Goal: Navigation & Orientation: Find specific page/section

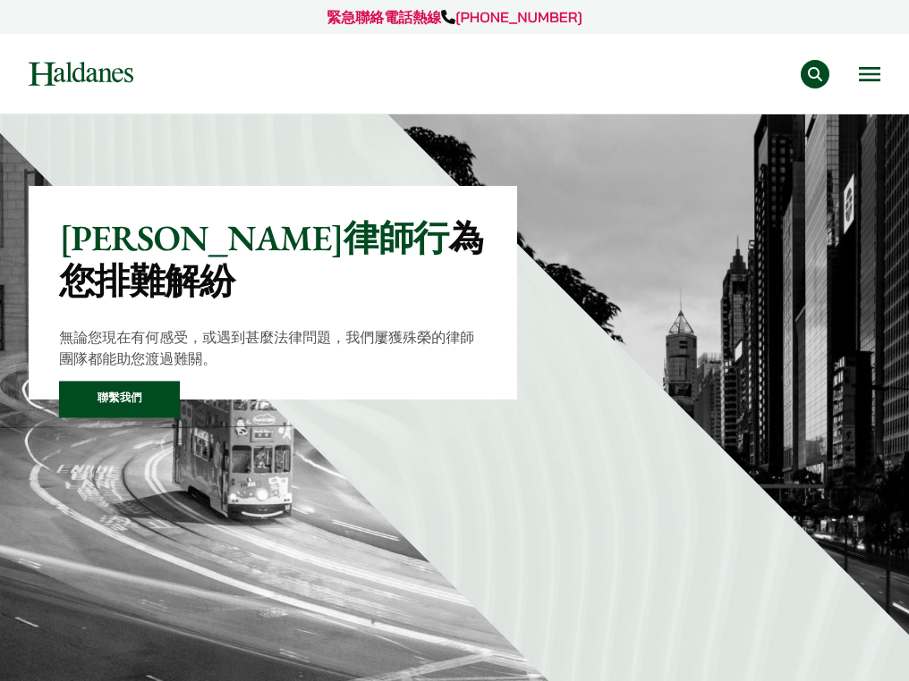
click at [870, 71] on button "Open menu" at bounding box center [869, 74] width 21 height 14
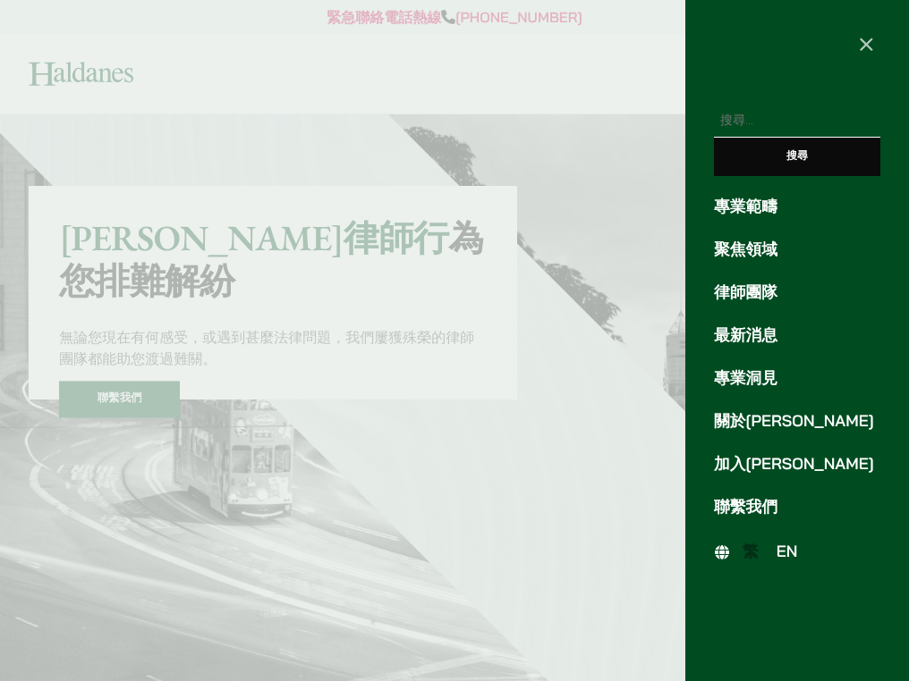
click at [757, 377] on link "專業洞見" at bounding box center [797, 379] width 166 height 24
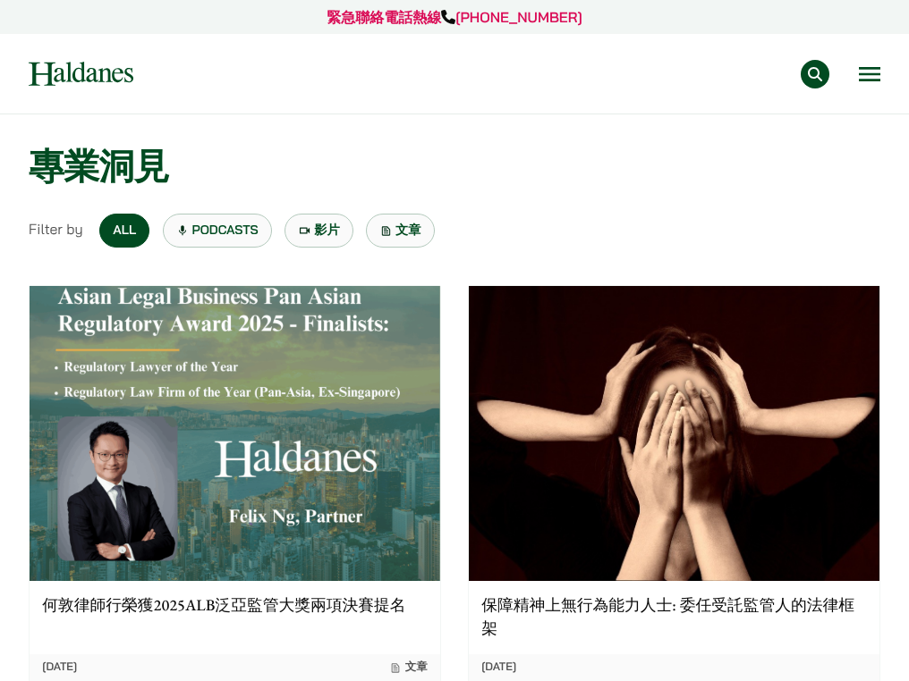
click at [869, 67] on button "Open menu" at bounding box center [869, 74] width 21 height 14
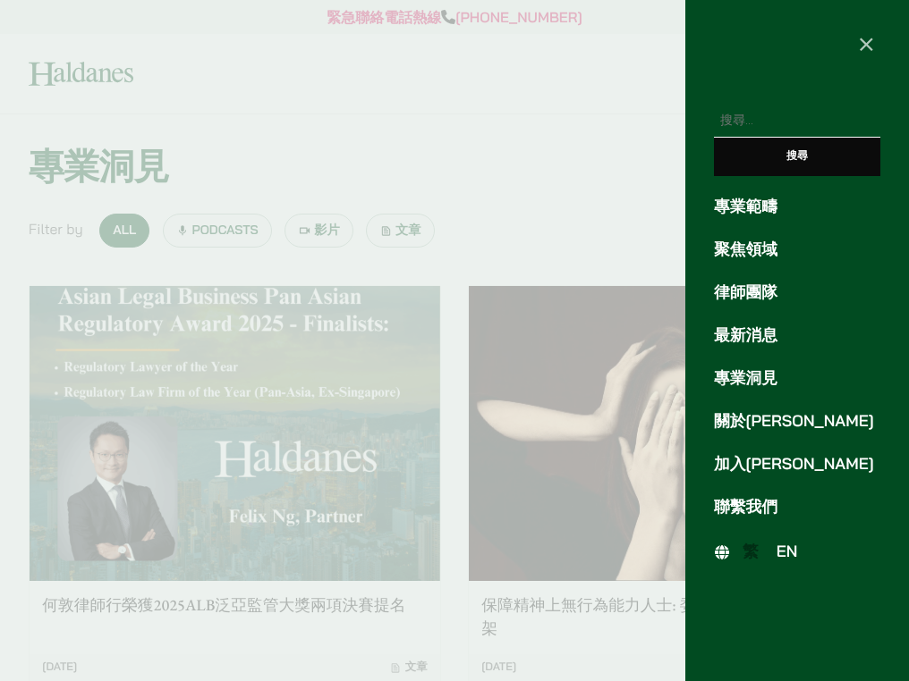
click at [776, 210] on link "專業範疇" at bounding box center [797, 207] width 166 height 24
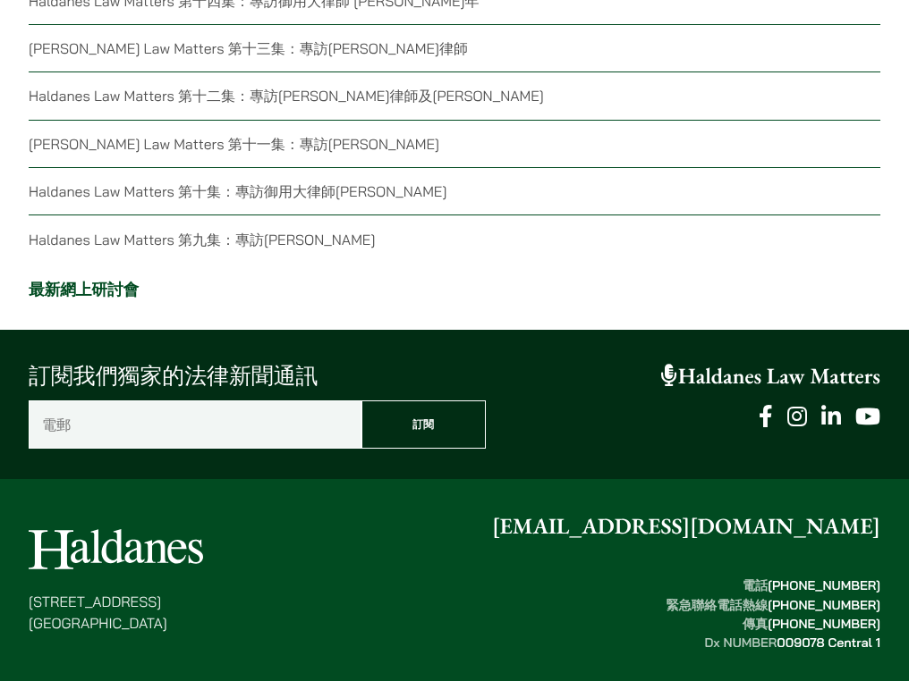
scroll to position [4368, 0]
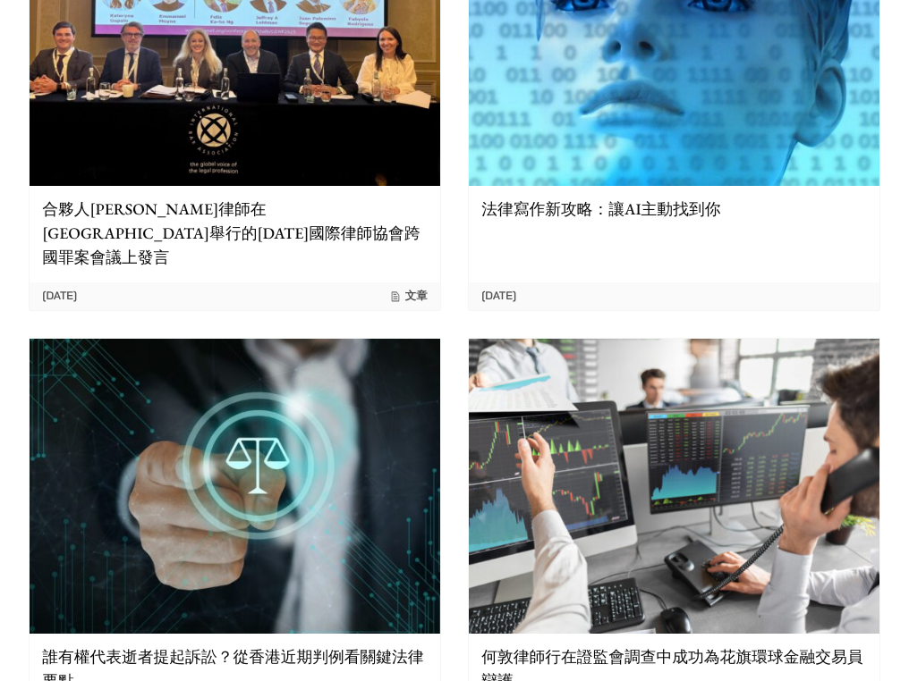
scroll to position [3317, 0]
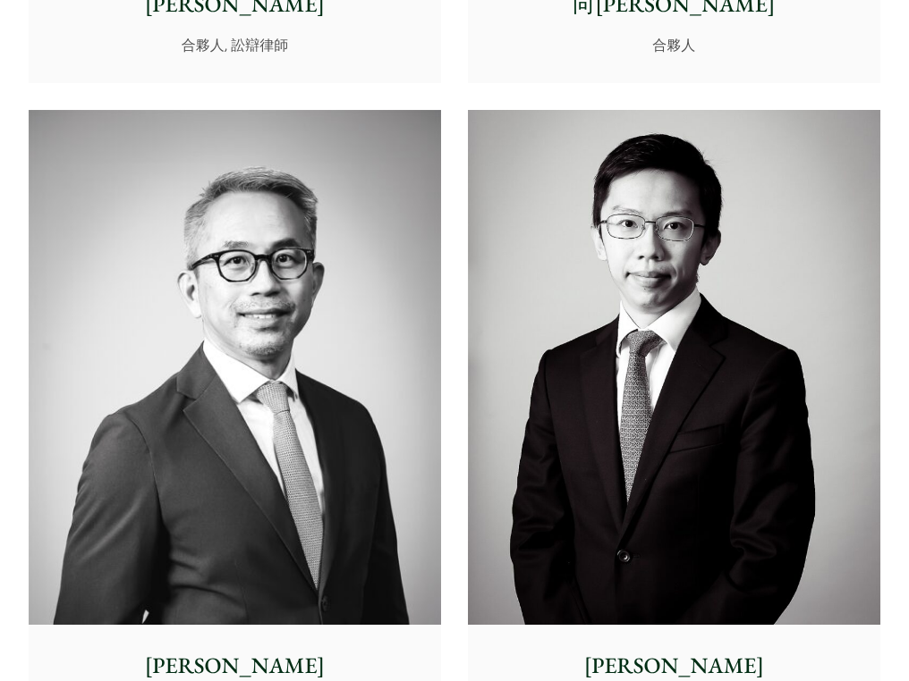
scroll to position [3700, 0]
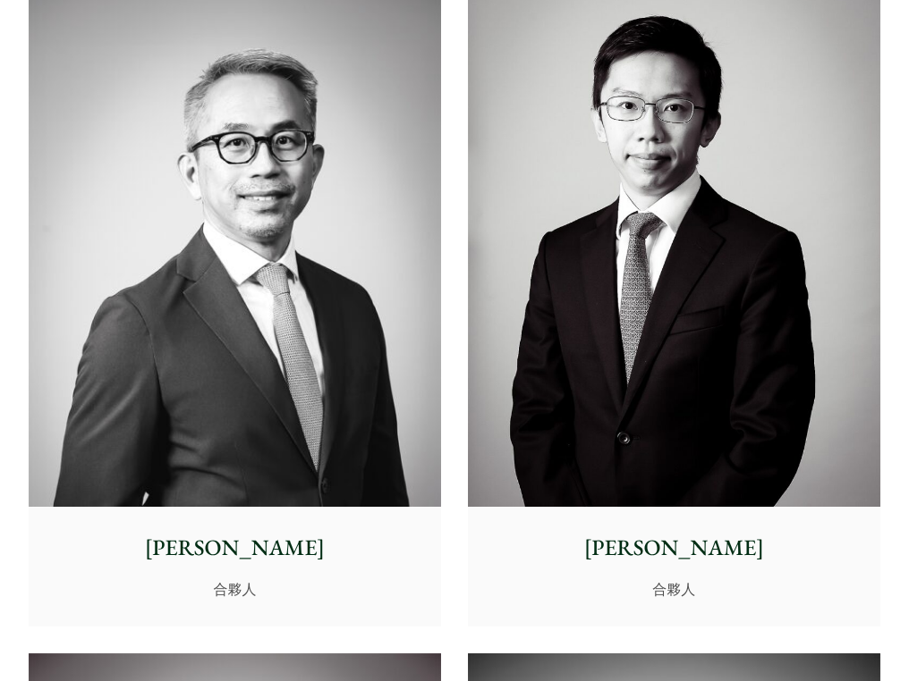
click at [732, 534] on p "馬允軒" at bounding box center [673, 548] width 386 height 33
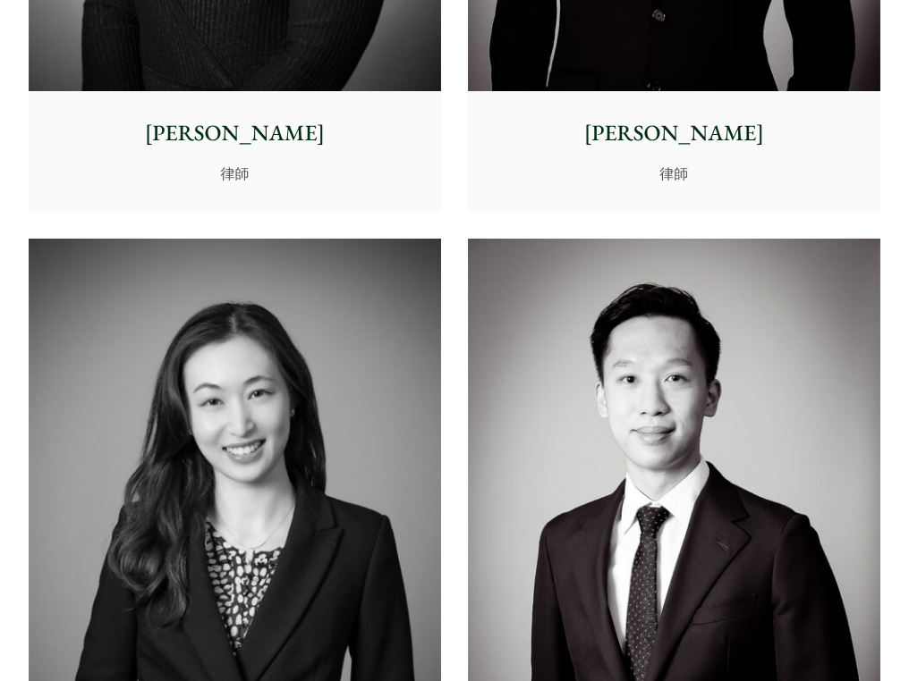
scroll to position [9046, 0]
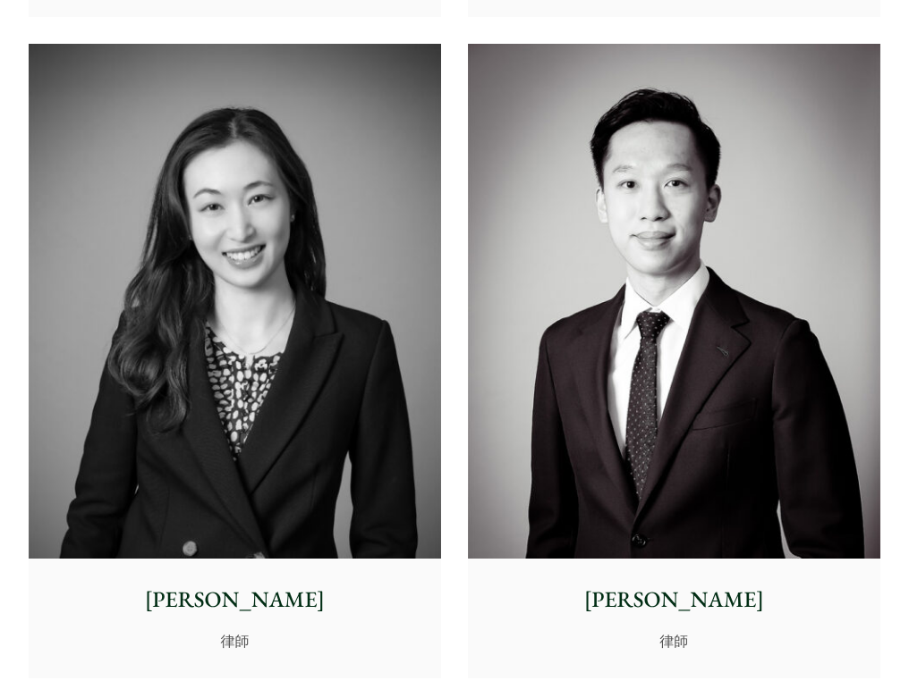
click at [334, 250] on img at bounding box center [235, 301] width 412 height 515
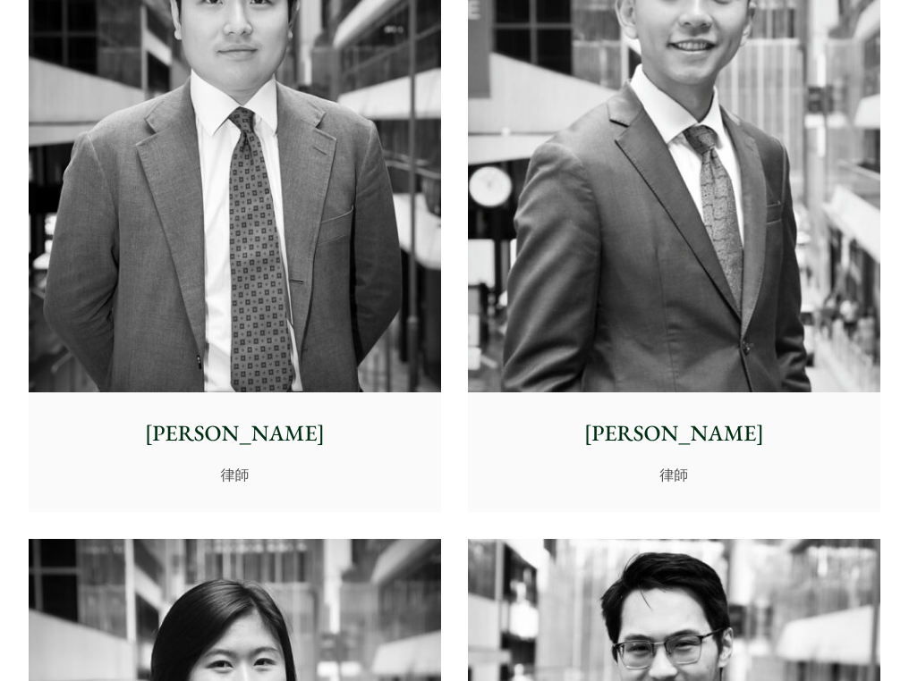
scroll to position [10952, 0]
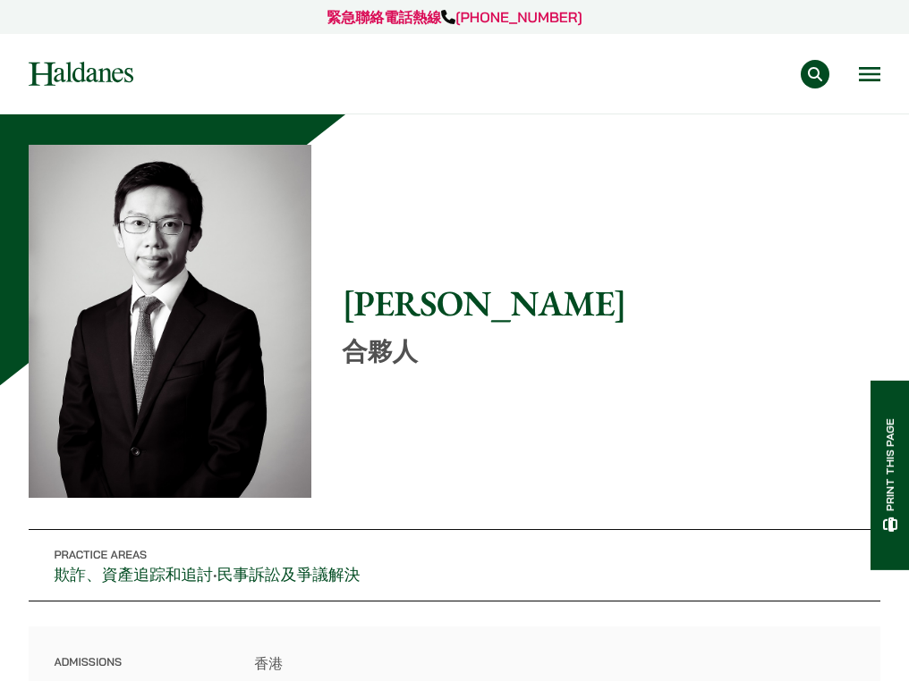
click at [881, 58] on div "緊急聯絡電話熱線 [PHONE_NUMBER] 專業範疇 反壟斷和競爭法 民事訴訟及爭議解決 公司及商業業務 刑事辯護 欺詐、資產追踪和追討 知識產權 婚姻及…" at bounding box center [454, 57] width 909 height 114
click at [870, 73] on button "Open menu" at bounding box center [869, 74] width 21 height 14
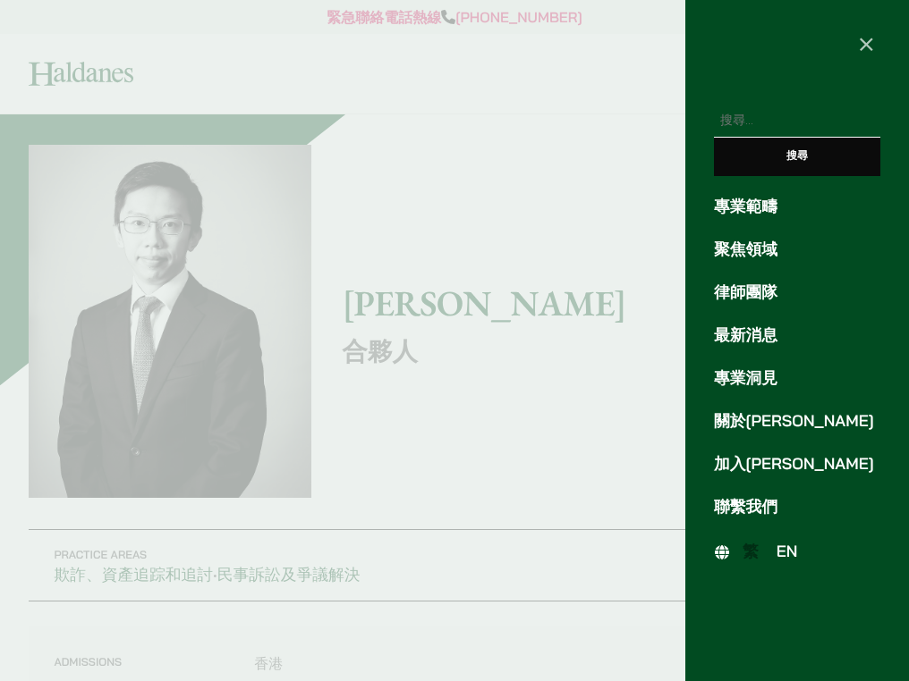
click at [791, 549] on span "EN" at bounding box center [786, 552] width 21 height 20
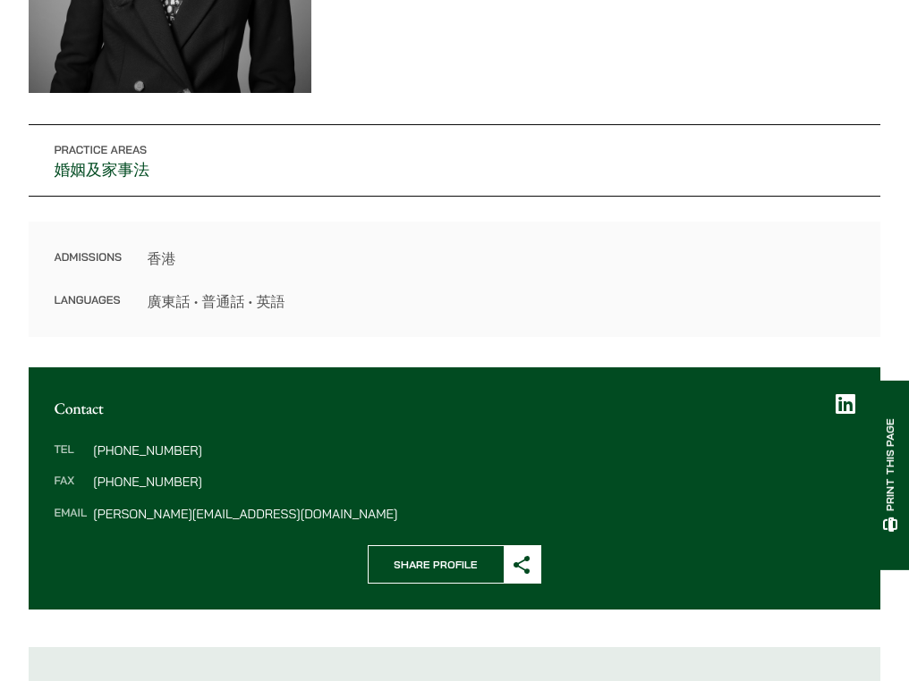
scroll to position [445, 0]
